Goal: Information Seeking & Learning: Learn about a topic

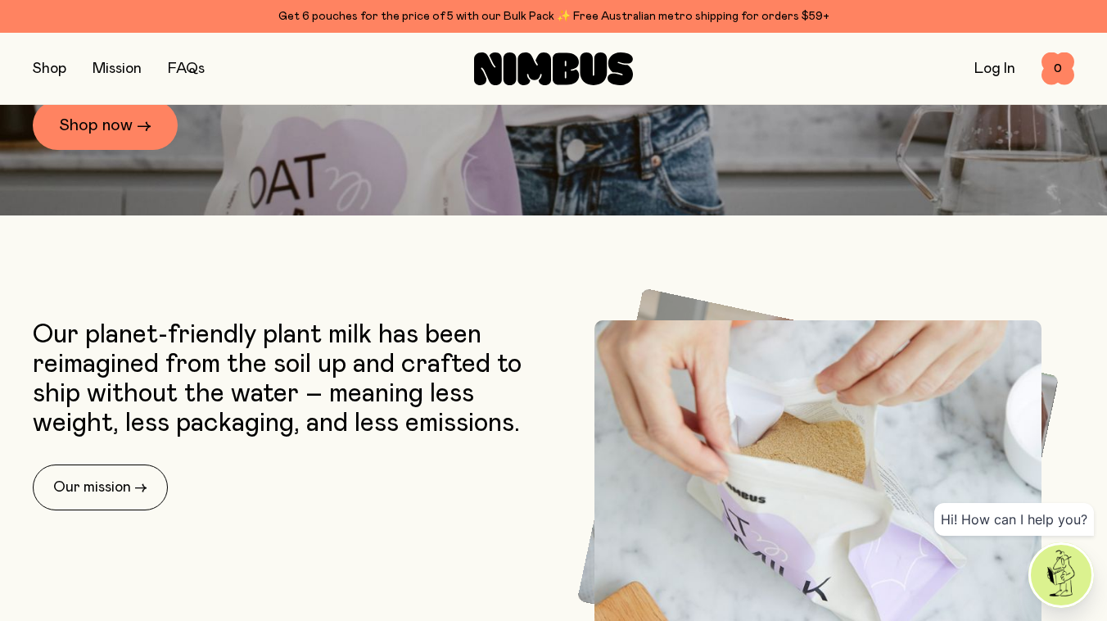
scroll to position [462, 0]
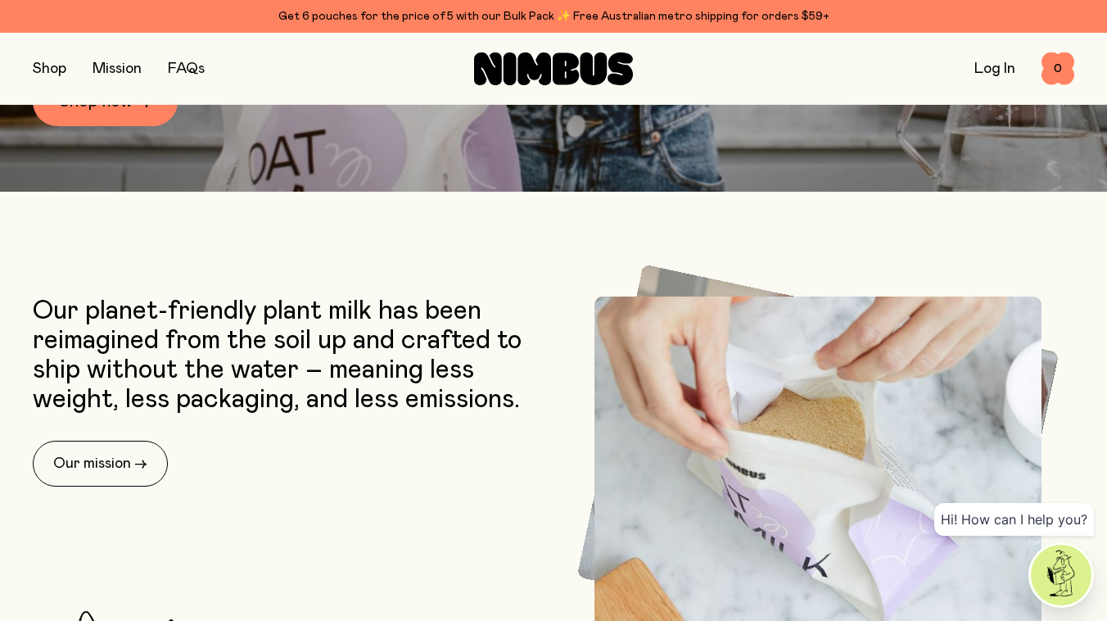
click at [38, 66] on button "button" at bounding box center [50, 68] width 34 height 23
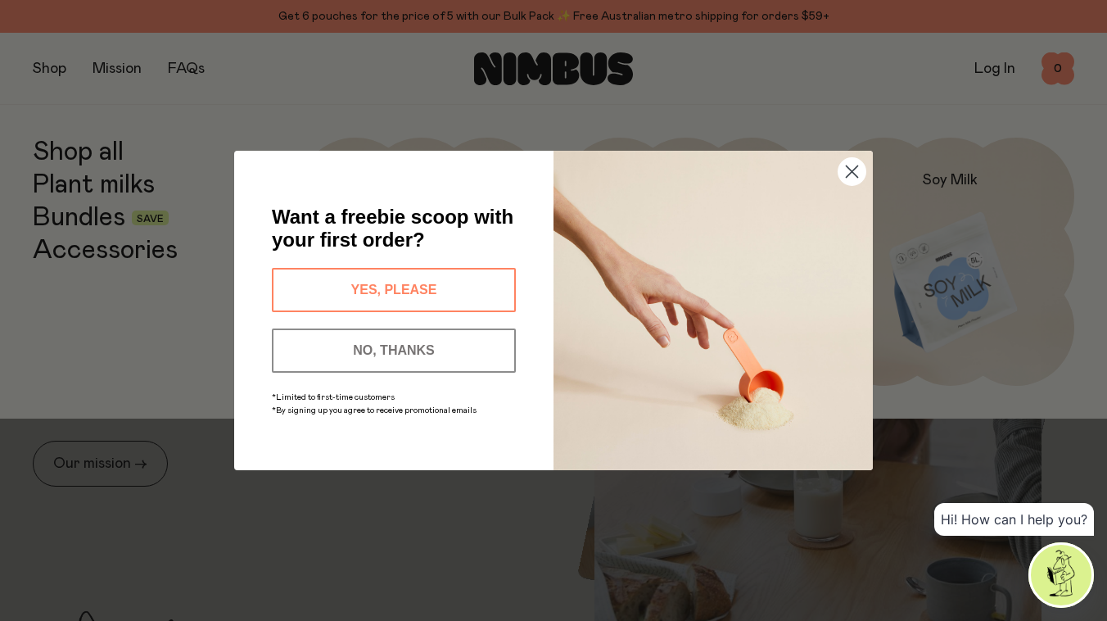
click at [418, 295] on button "YES, PLEASE" at bounding box center [394, 290] width 244 height 44
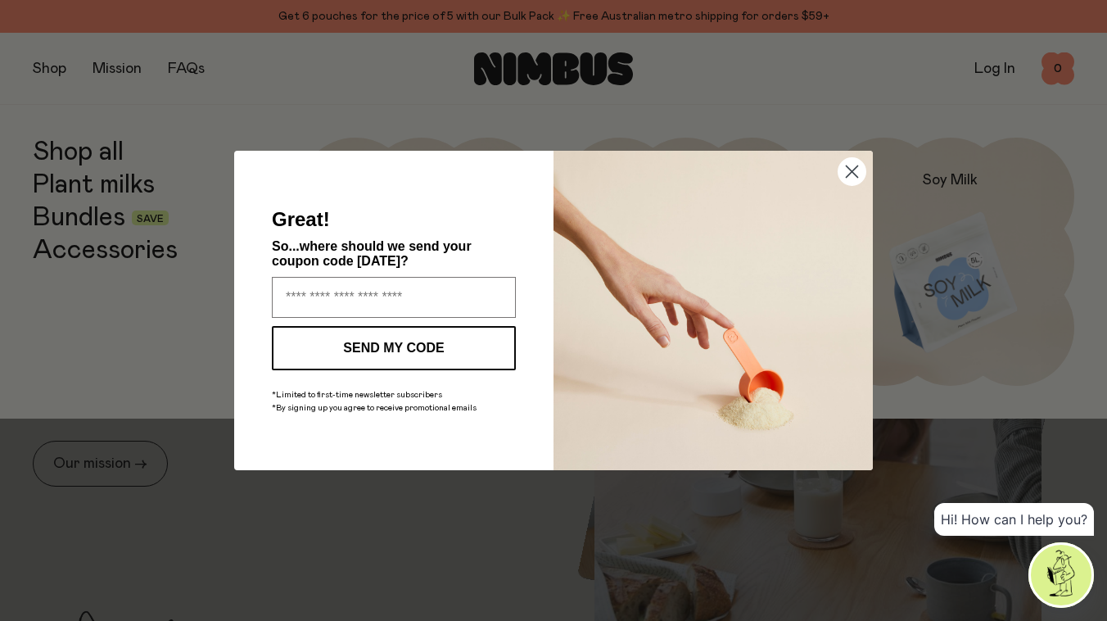
click at [843, 169] on circle "Close dialog" at bounding box center [852, 171] width 27 height 27
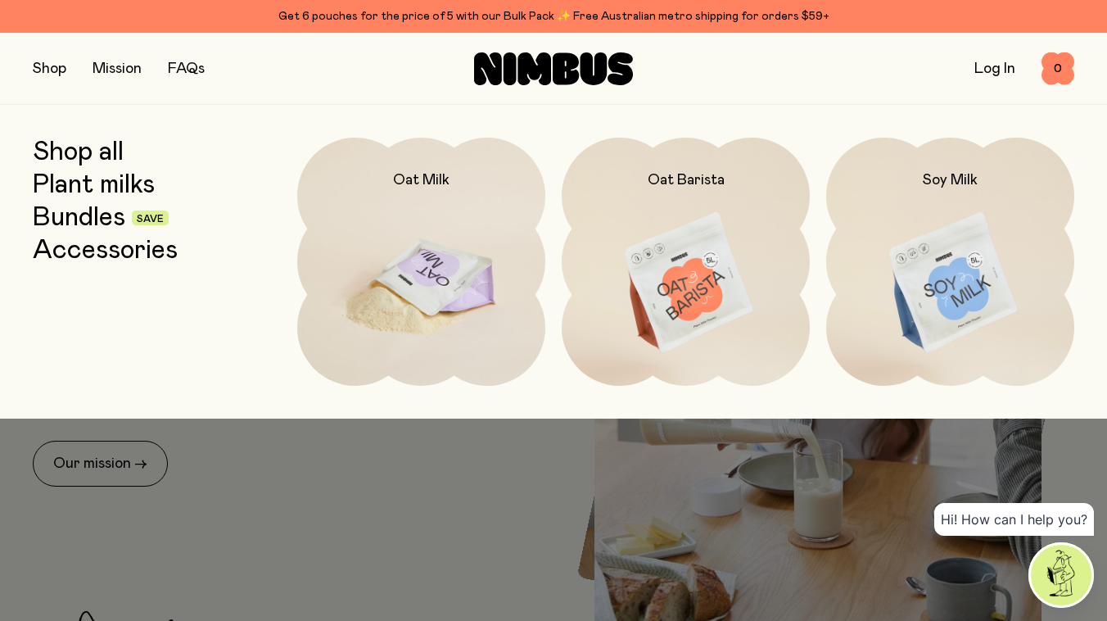
click at [436, 285] on img at bounding box center [421, 284] width 248 height 292
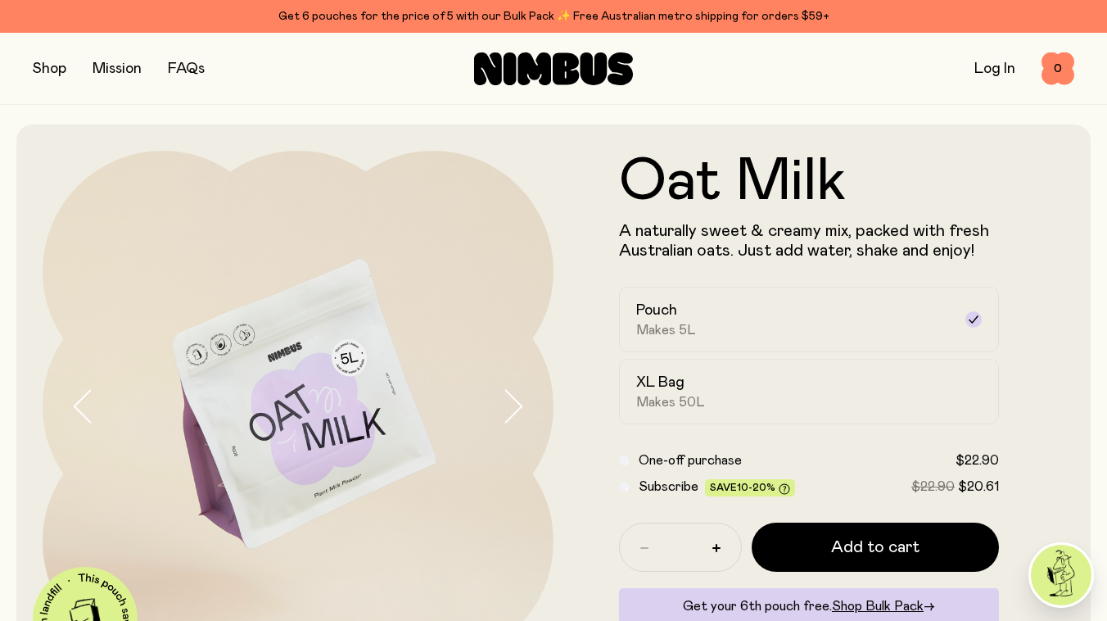
click at [513, 403] on icon "button" at bounding box center [512, 406] width 23 height 34
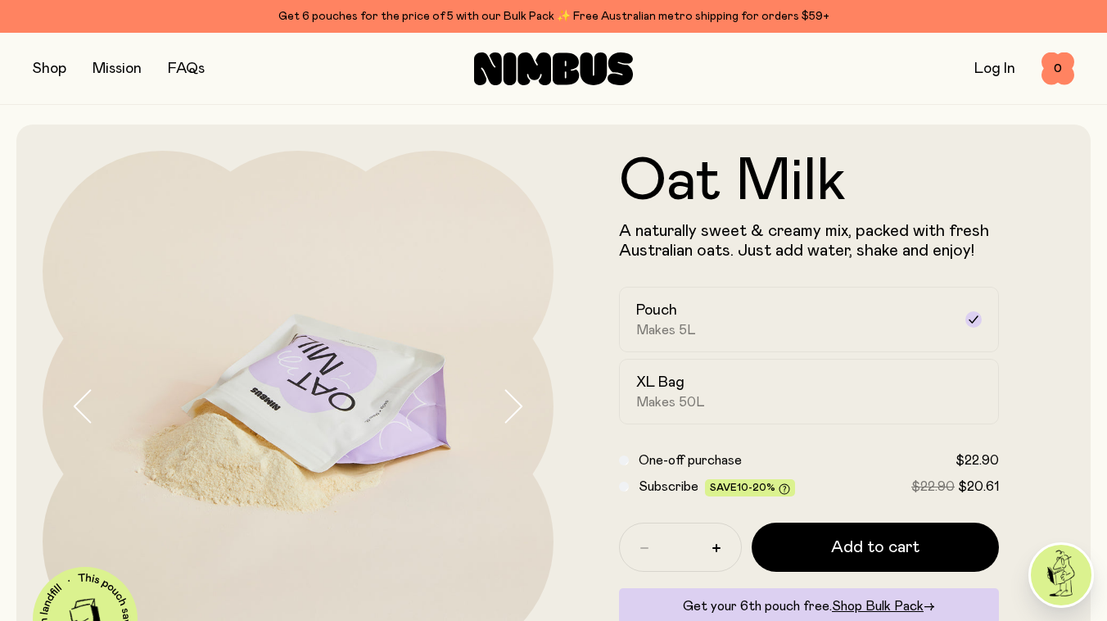
click at [52, 64] on button "button" at bounding box center [50, 68] width 34 height 23
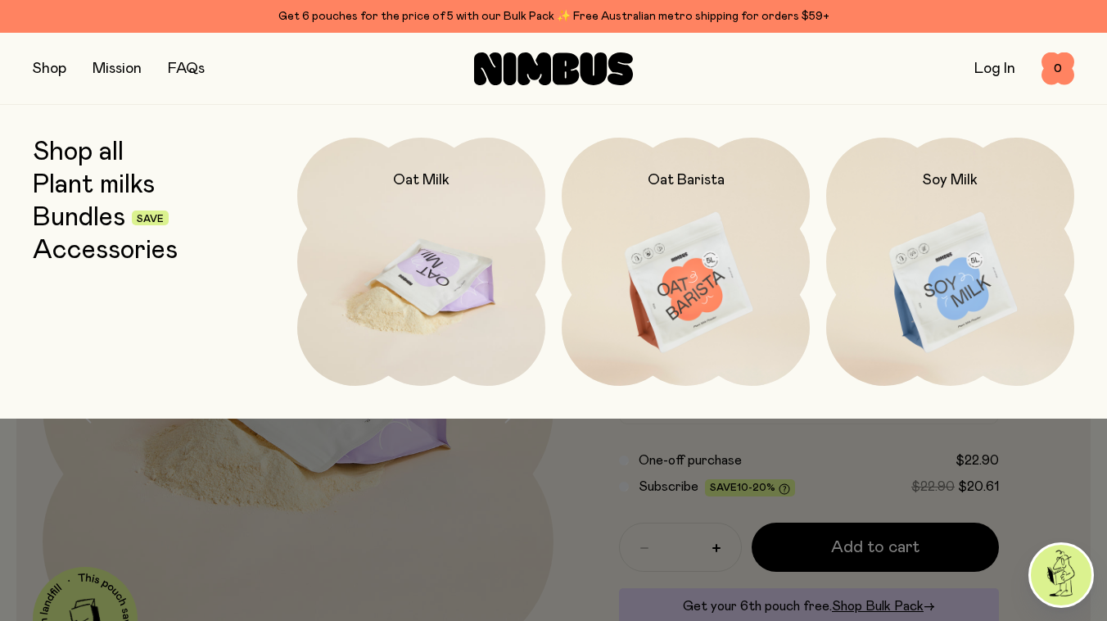
click at [435, 269] on img at bounding box center [421, 284] width 248 height 292
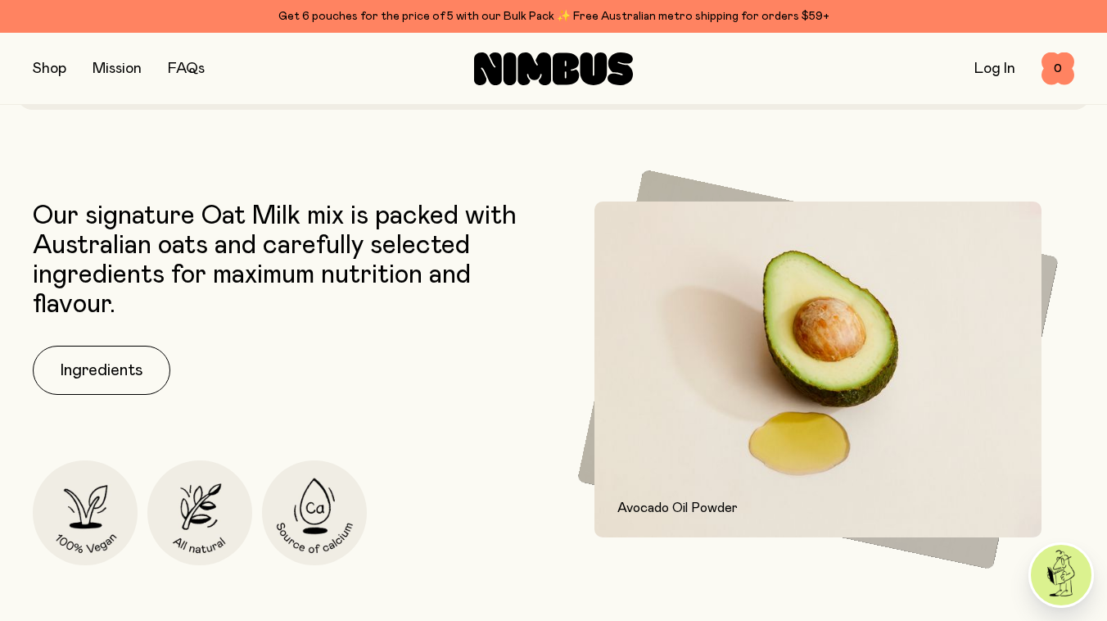
scroll to position [579, 0]
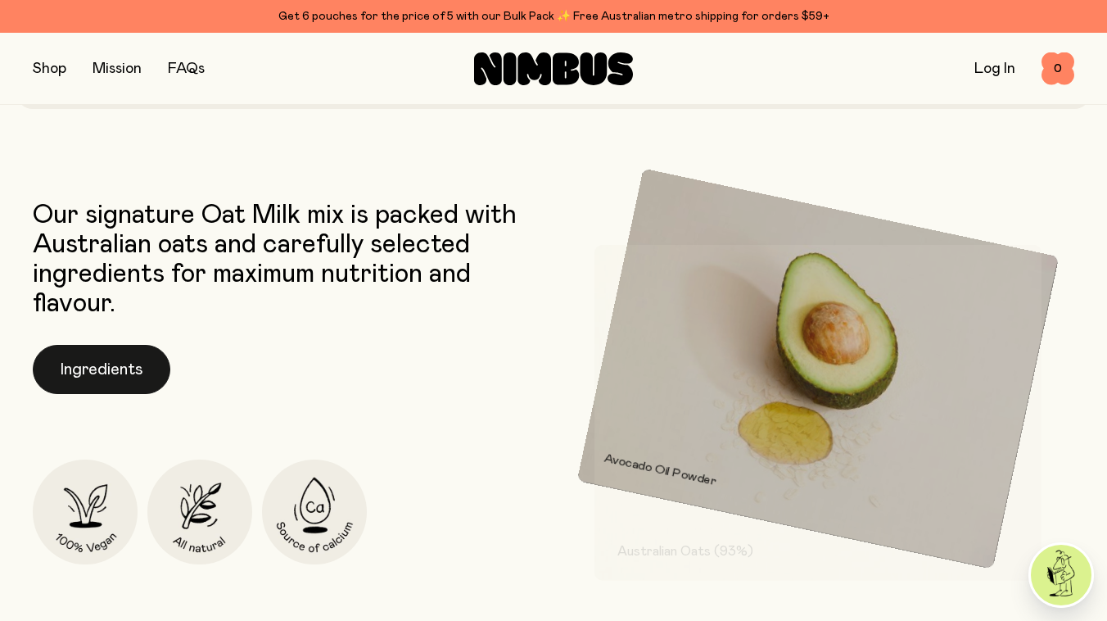
click at [119, 385] on button "Ingredients" at bounding box center [102, 369] width 138 height 49
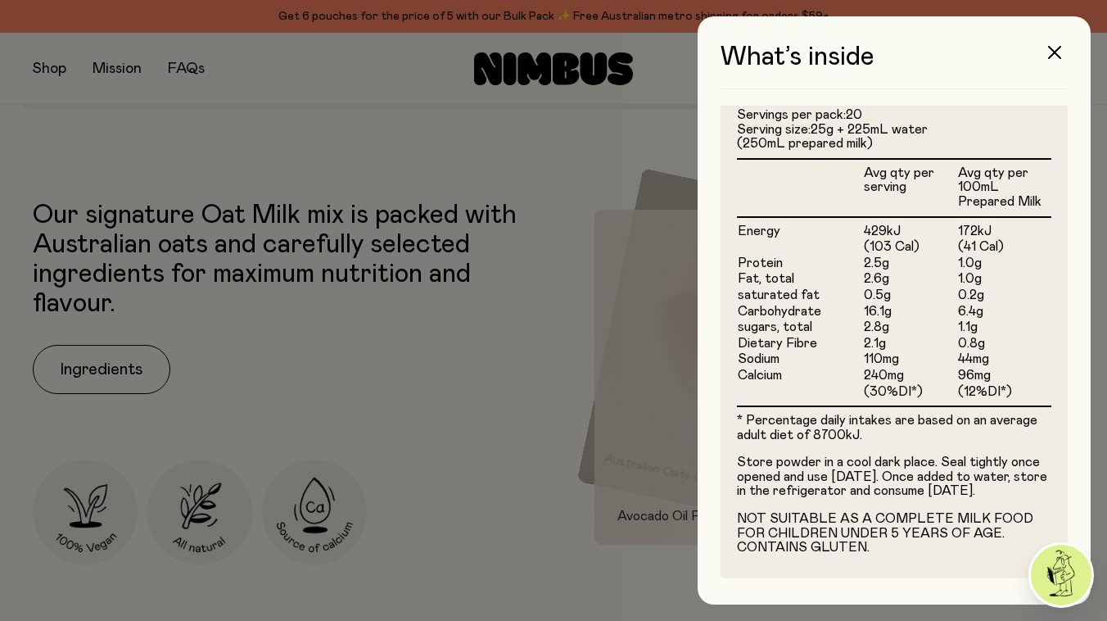
scroll to position [441, 0]
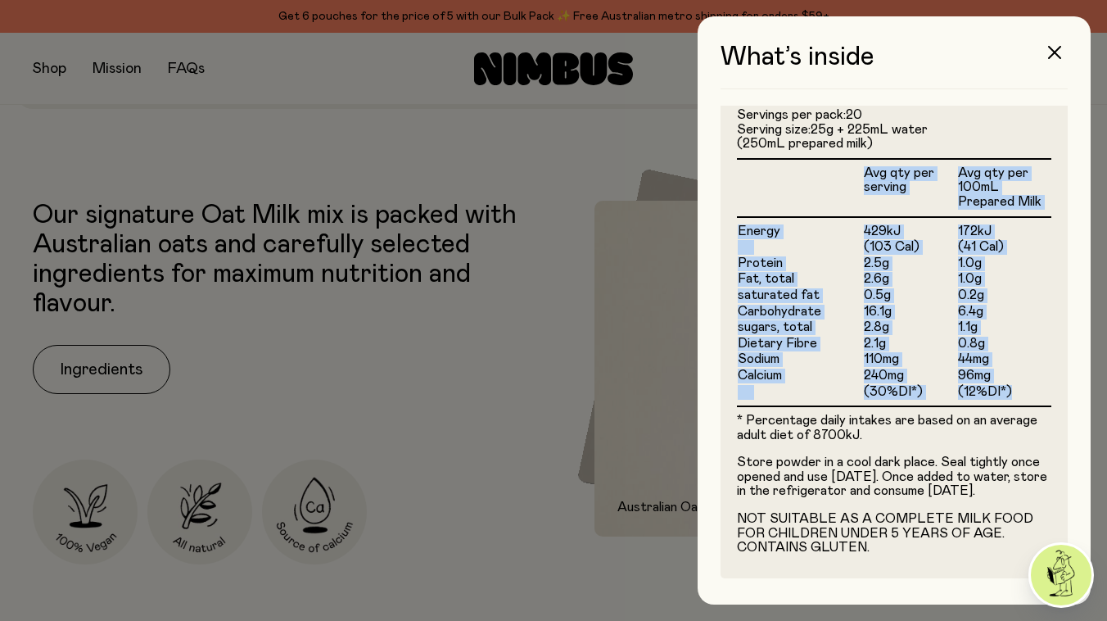
drag, startPoint x: 861, startPoint y: 171, endPoint x: 1031, endPoint y: 375, distance: 265.2
click at [1031, 375] on table "Avg qty per serving Avg qty per 100mL Prepared Milk Energy 429kJ 172kJ (103 Cal…" at bounding box center [894, 281] width 314 height 247
click at [974, 200] on th "Avg qty per 100mL Prepared Milk" at bounding box center [1004, 188] width 94 height 58
drag, startPoint x: 963, startPoint y: 222, endPoint x: 1019, endPoint y: 381, distance: 168.3
click at [1019, 381] on tbody "Energy 429kJ 172kJ (103 Cal) (41 Cal) Protein 2.5g 1.0g Fat, total 2.6g 1.0g sa…" at bounding box center [894, 311] width 314 height 189
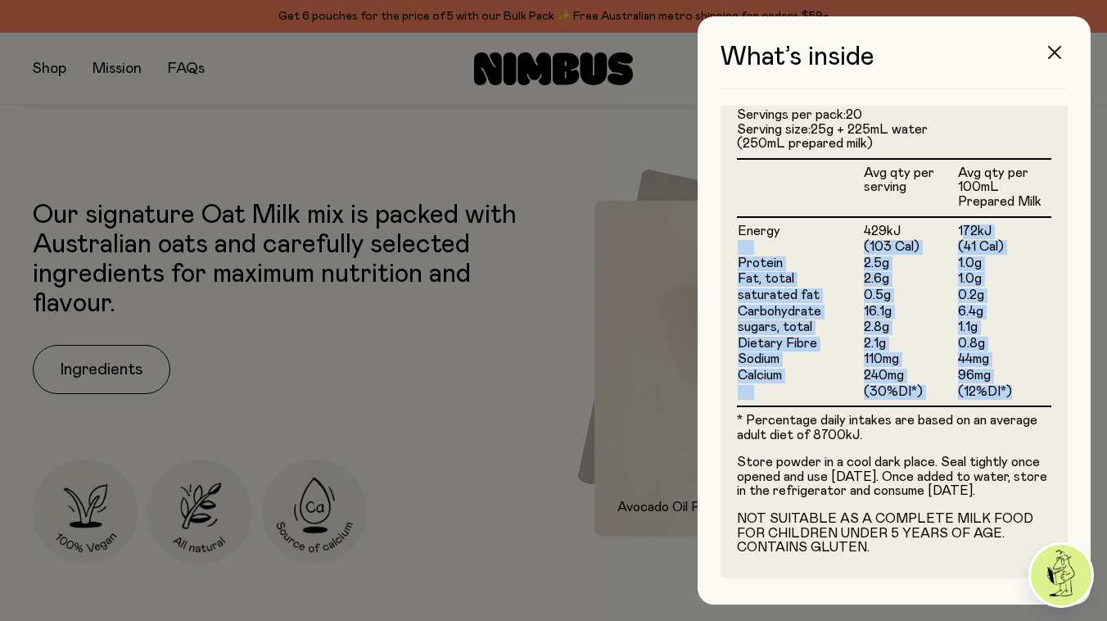
click at [1053, 51] on icon "button" at bounding box center [1054, 52] width 13 height 13
